Goal: Navigation & Orientation: Find specific page/section

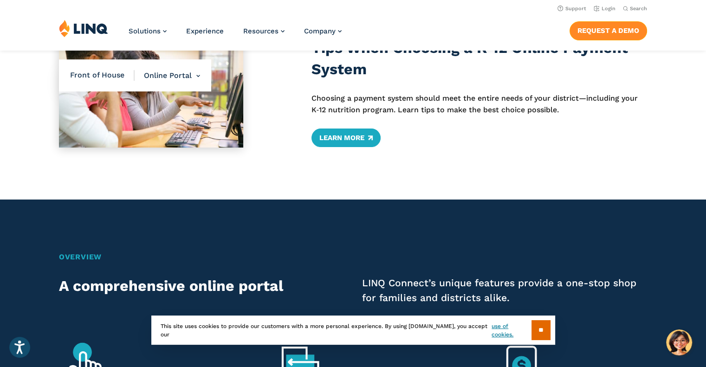
scroll to position [418, 0]
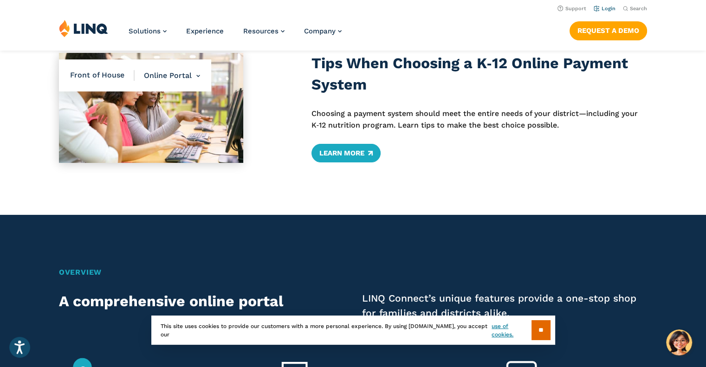
click at [607, 6] on link "Login" at bounding box center [605, 9] width 22 height 6
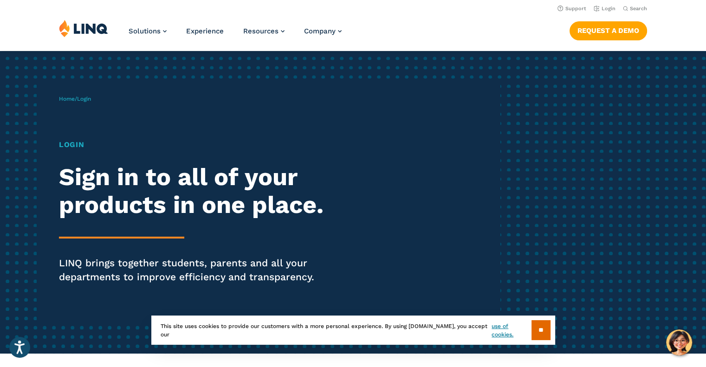
click at [76, 145] on h1 "Login" at bounding box center [195, 144] width 272 height 11
click at [613, 8] on link "Login" at bounding box center [605, 9] width 22 height 6
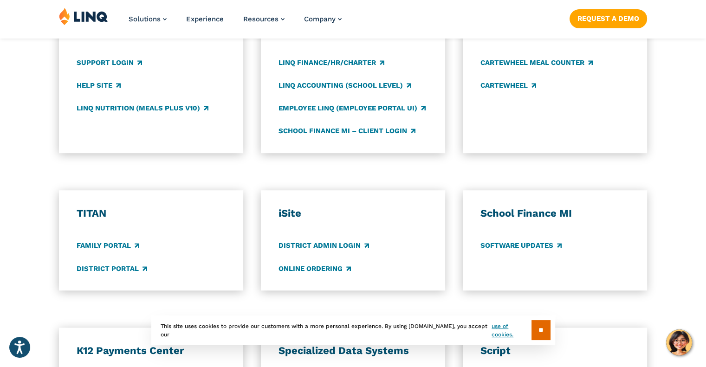
scroll to position [557, 0]
